Goal: Communication & Community: Answer question/provide support

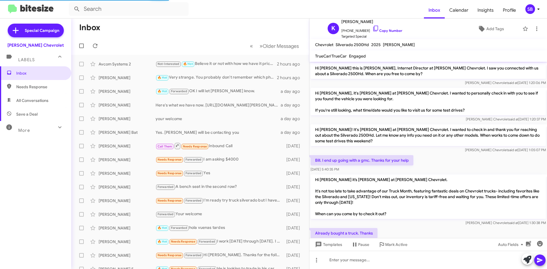
scroll to position [29, 0]
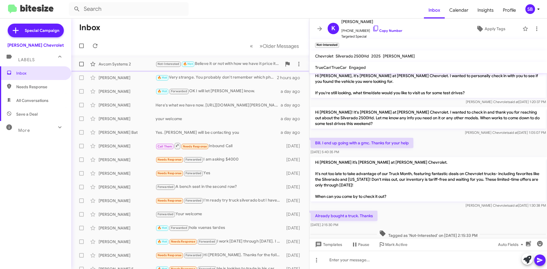
click at [143, 60] on div "Avcom Systems 2 Not-Interested 🔥 Hot Believe it or not with how we have it pric…" at bounding box center [190, 63] width 229 height 11
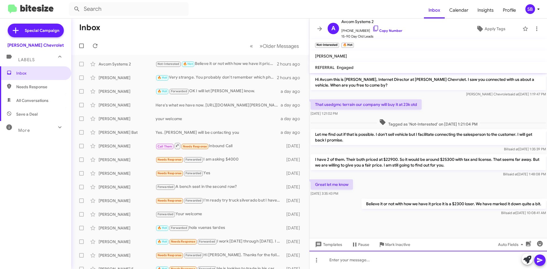
click at [389, 259] on div at bounding box center [428, 260] width 238 height 18
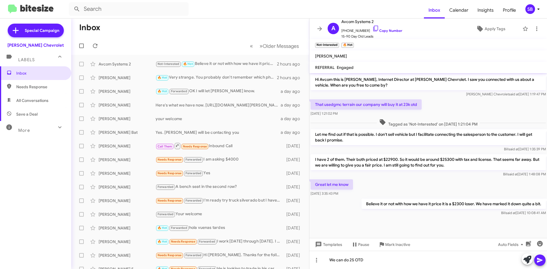
click at [539, 258] on icon at bounding box center [539, 260] width 7 height 7
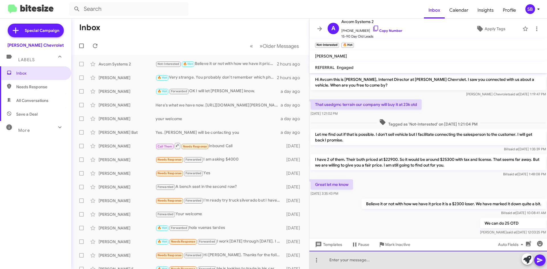
click at [389, 259] on div at bounding box center [428, 260] width 238 height 18
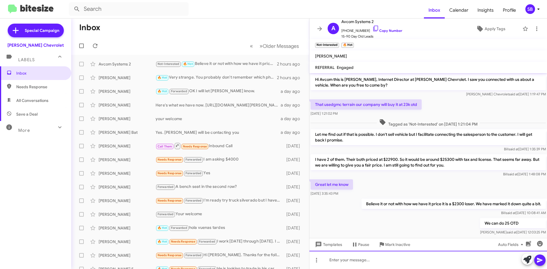
scroll to position [10, 0]
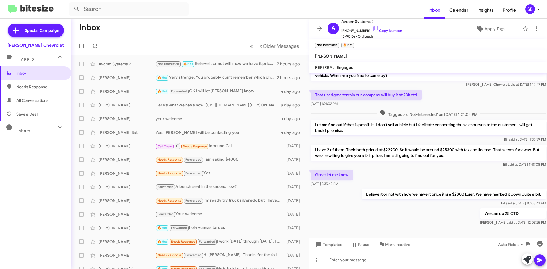
click at [423, 257] on div at bounding box center [428, 260] width 238 height 18
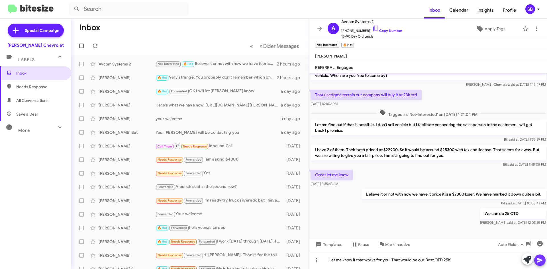
click at [538, 259] on icon at bounding box center [539, 260] width 5 height 5
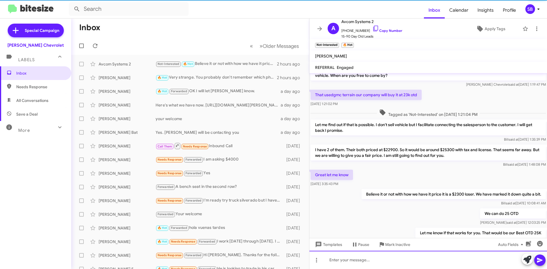
scroll to position [30, 0]
